Goal: Task Accomplishment & Management: Manage account settings

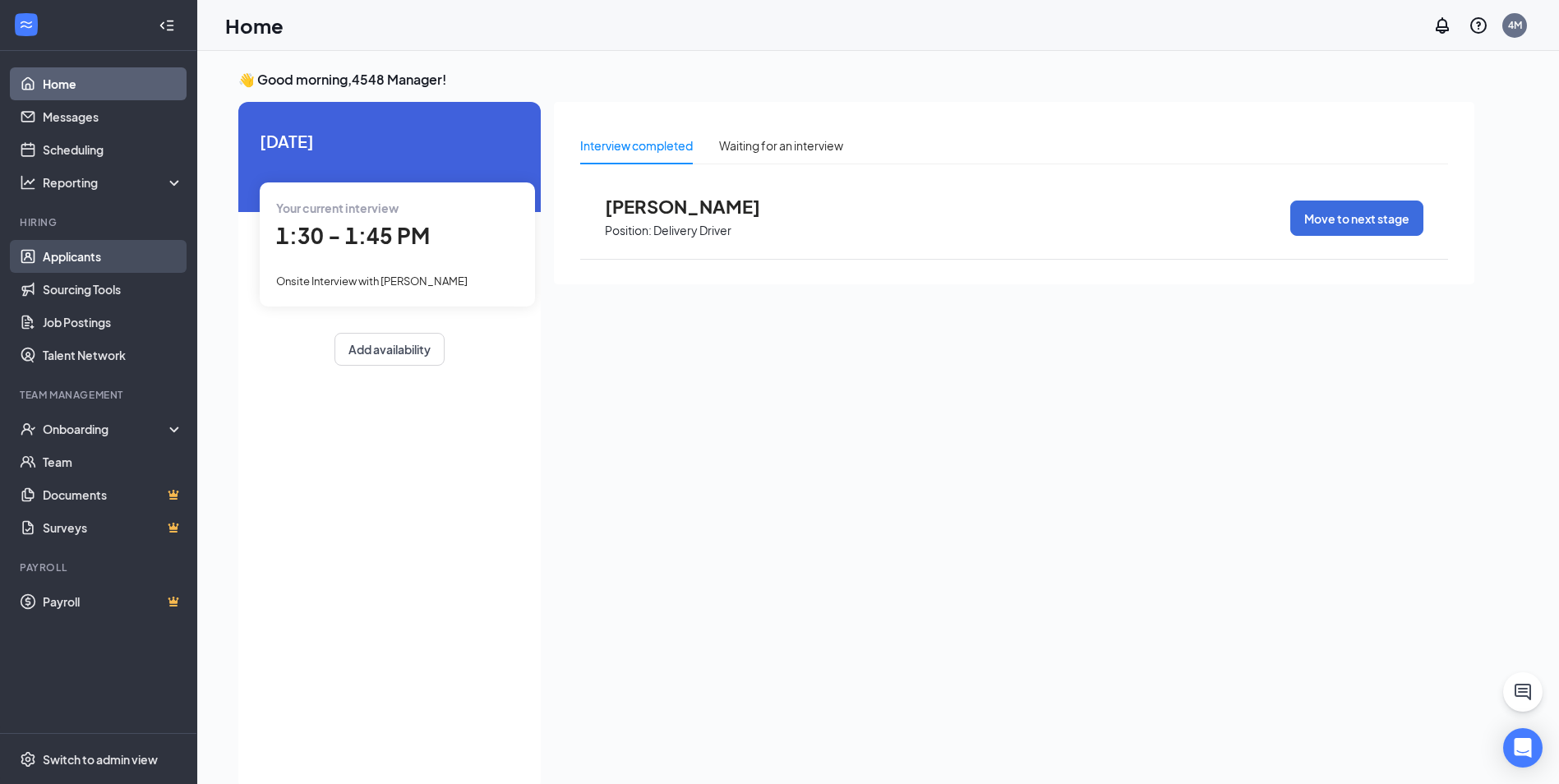
click at [52, 254] on link "Applicants" at bounding box center [113, 256] width 141 height 32
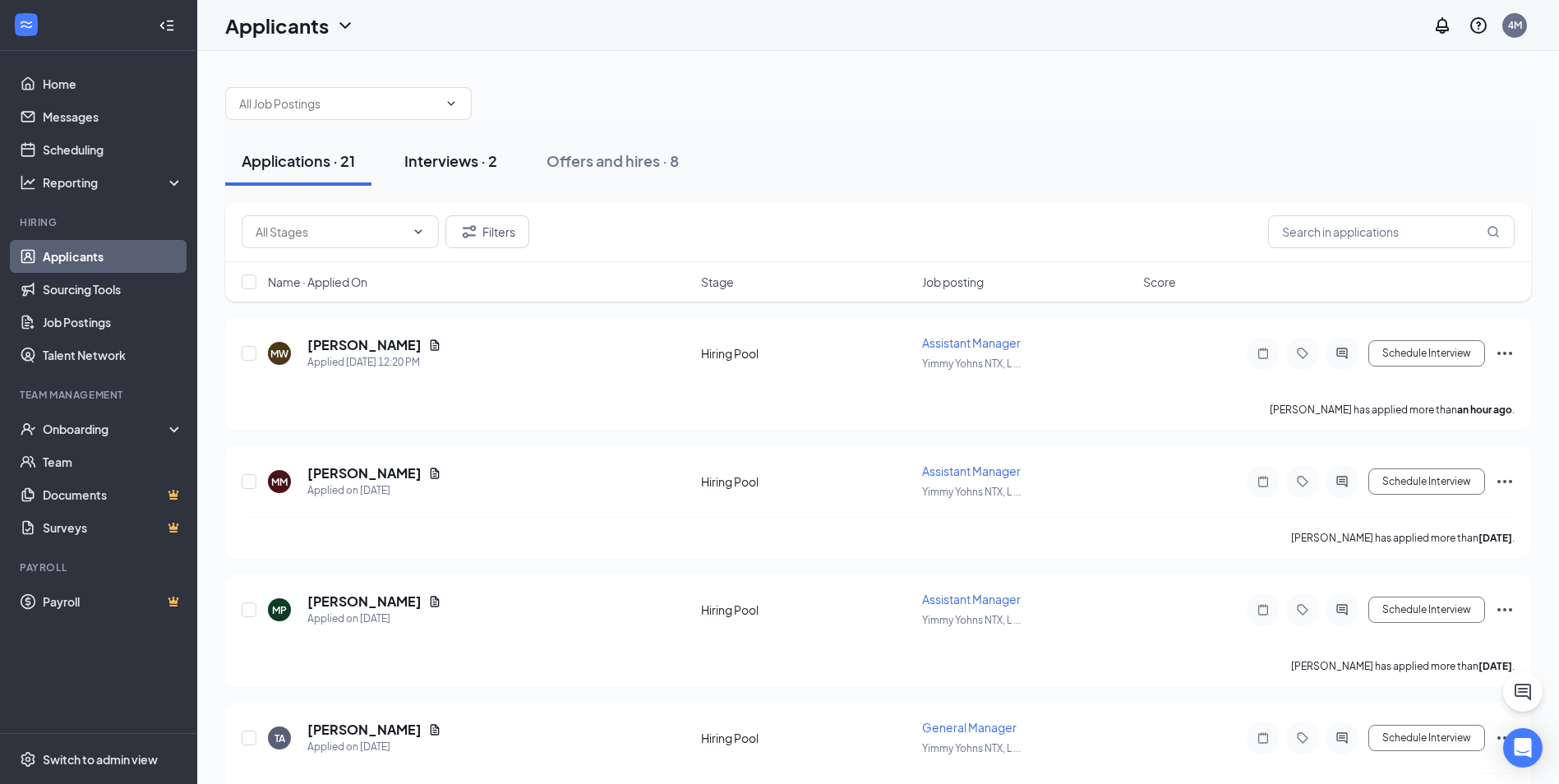
click at [457, 163] on div "Interviews · 2" at bounding box center [450, 161] width 93 height 21
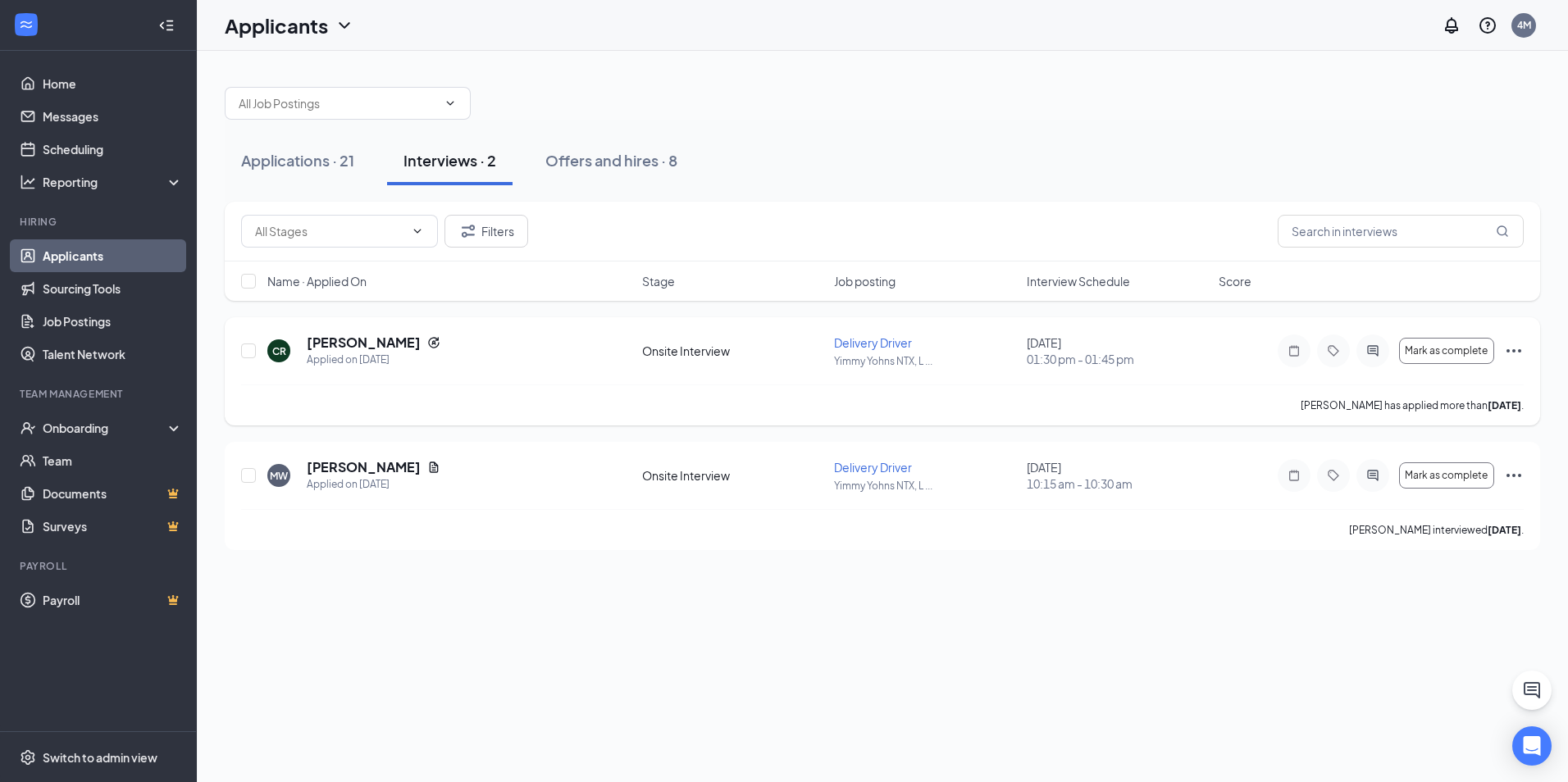
click at [1510, 354] on icon "Ellipses" at bounding box center [1514, 351] width 20 height 20
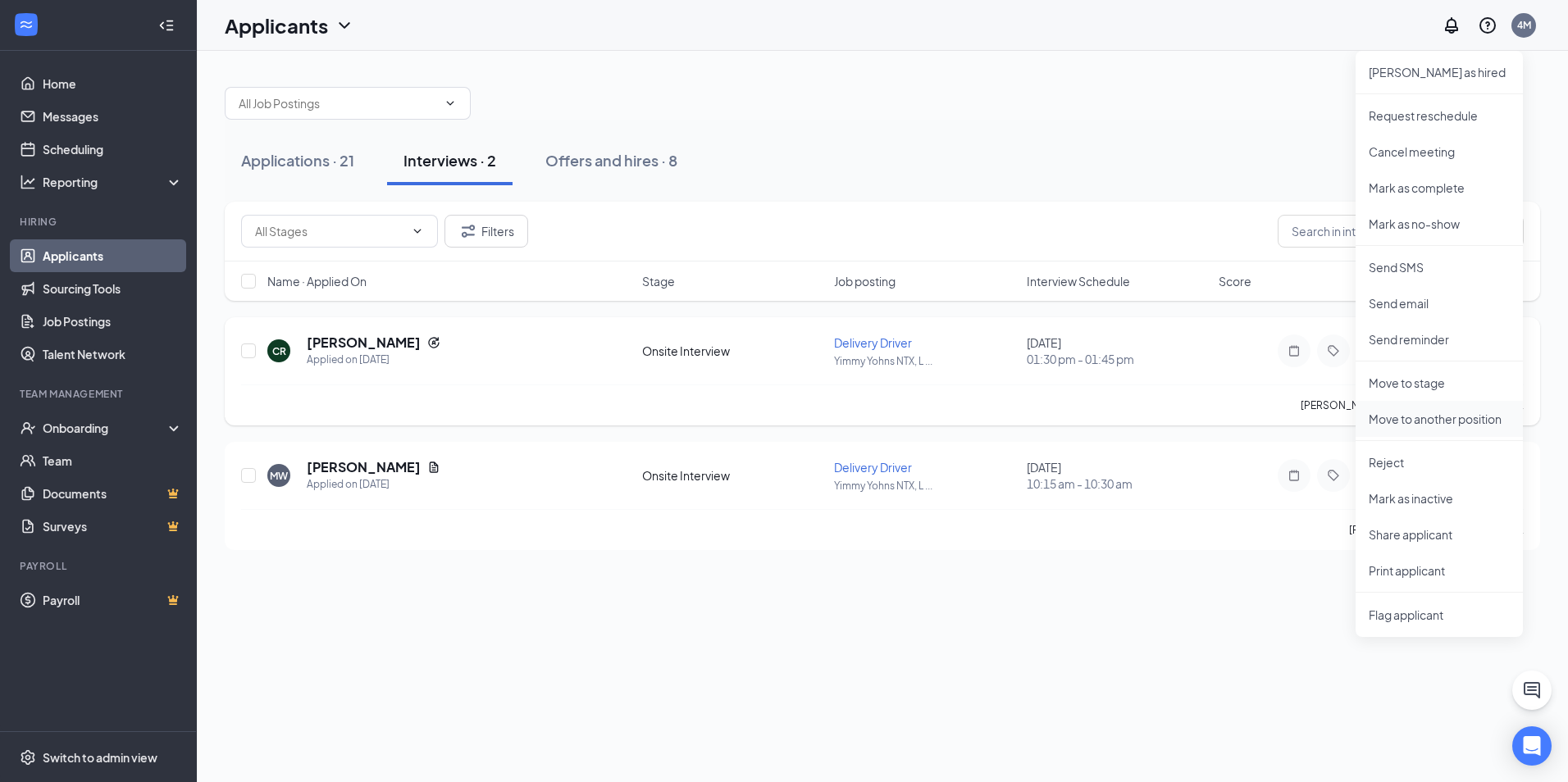
click at [1393, 417] on p "Move to another position" at bounding box center [1438, 418] width 141 height 16
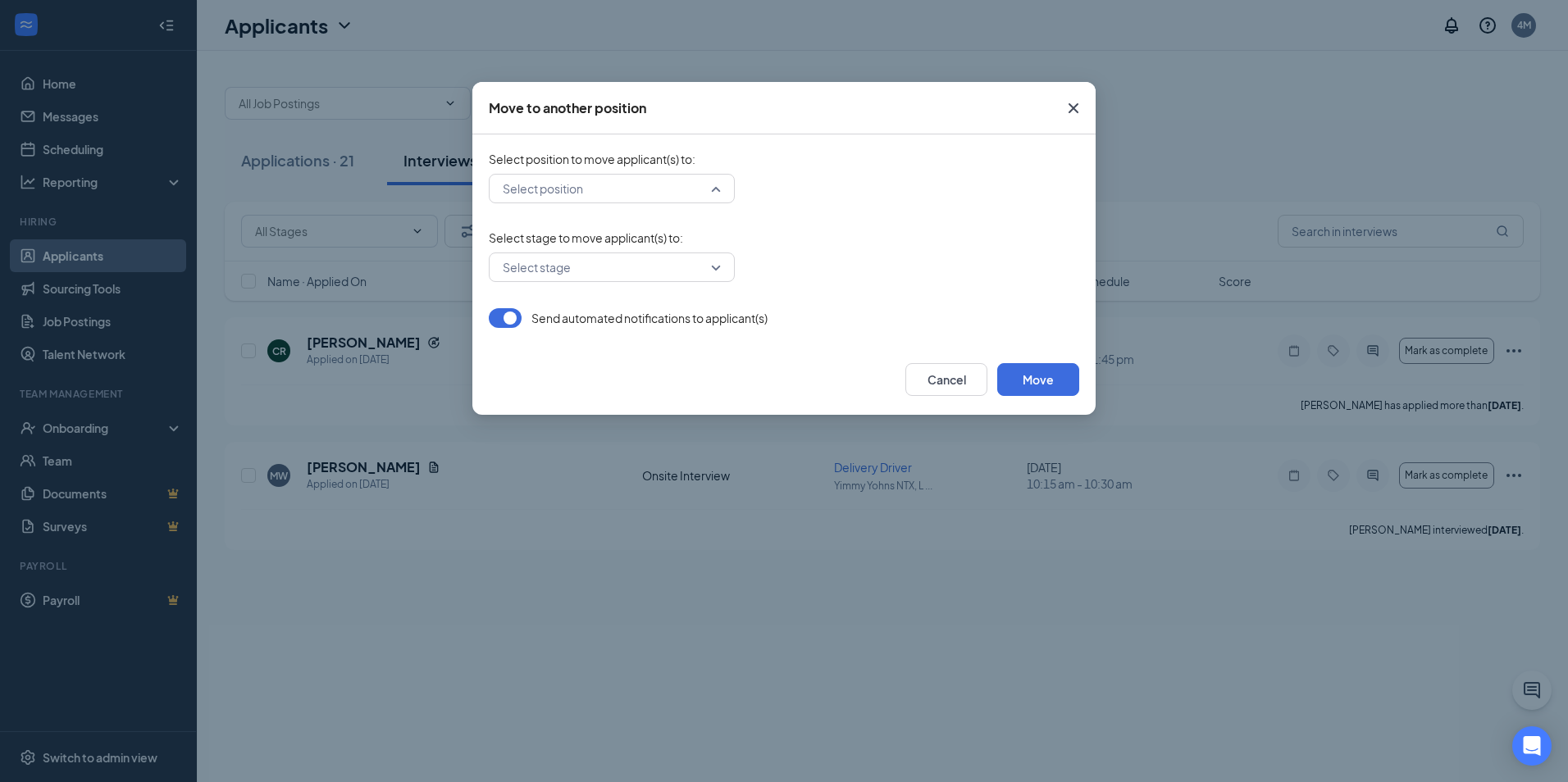
click at [621, 202] on div "Select position" at bounding box center [611, 188] width 246 height 30
click at [852, 198] on div "Select position 407202 407204 Assistant Manager ([PERSON_NAME] NTX, LLC [PERSON…" at bounding box center [784, 188] width 590 height 30
click at [653, 263] on input "search" at bounding box center [606, 266] width 215 height 28
click at [643, 197] on input "search" at bounding box center [606, 188] width 215 height 28
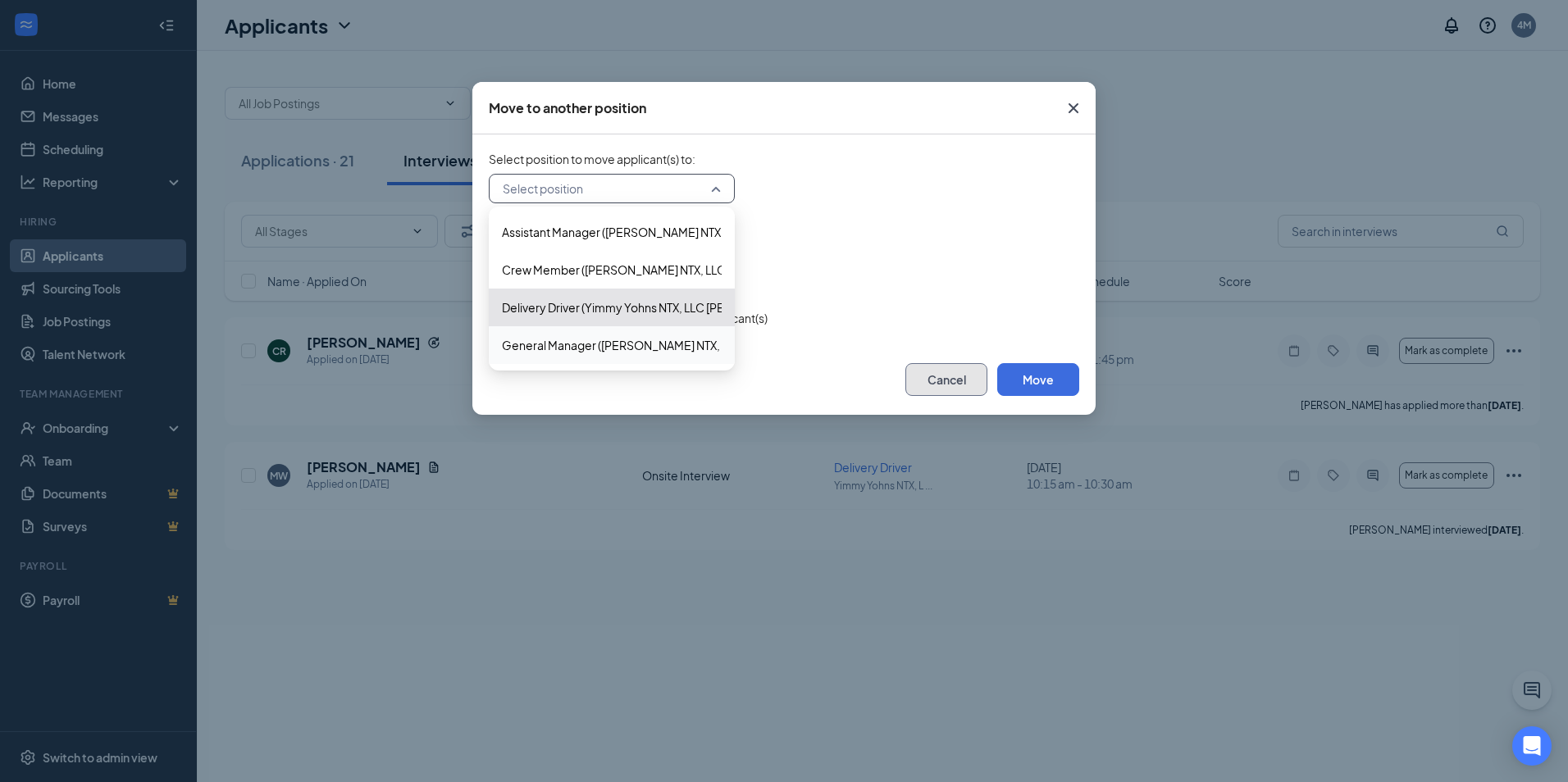
click at [958, 370] on button "Cancel" at bounding box center [946, 380] width 82 height 32
